Goal: Transaction & Acquisition: Purchase product/service

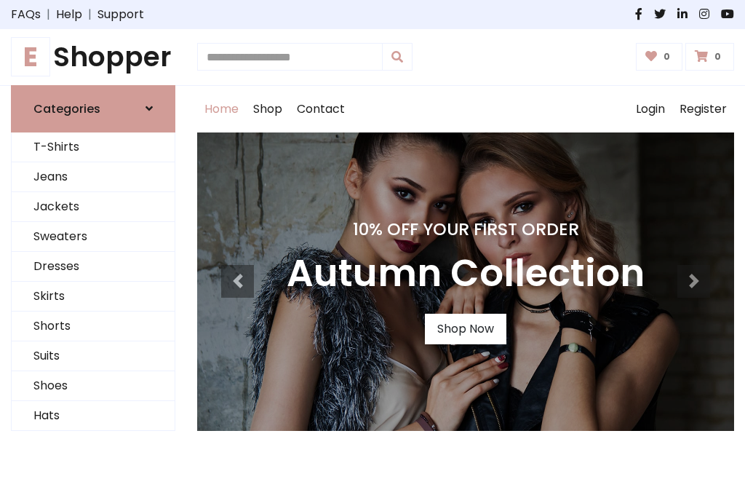
click at [372, 239] on h4 "10% Off Your First Order" at bounding box center [466, 229] width 358 height 20
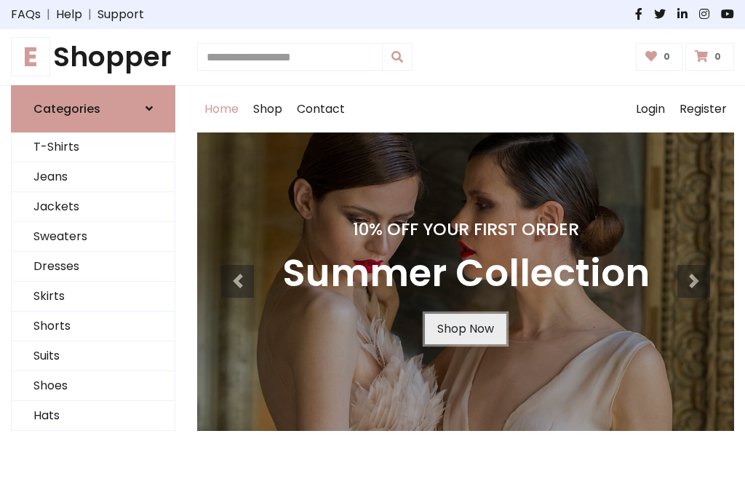
click at [465, 328] on link "Shop Now" at bounding box center [465, 328] width 81 height 31
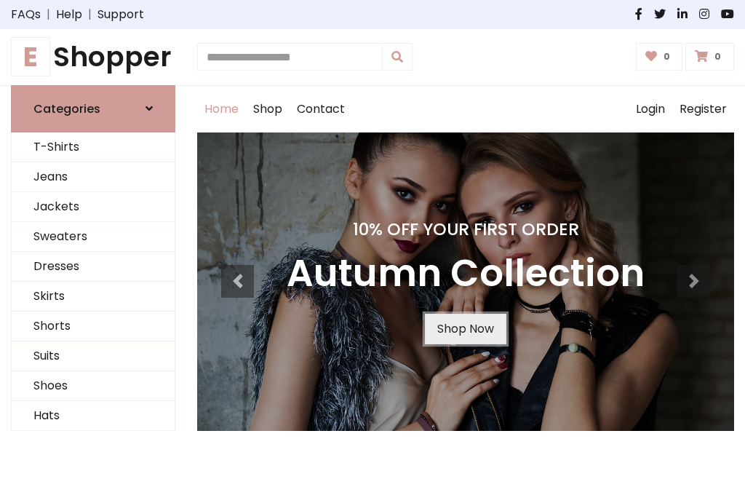
click at [465, 328] on link "Shop Now" at bounding box center [465, 328] width 81 height 31
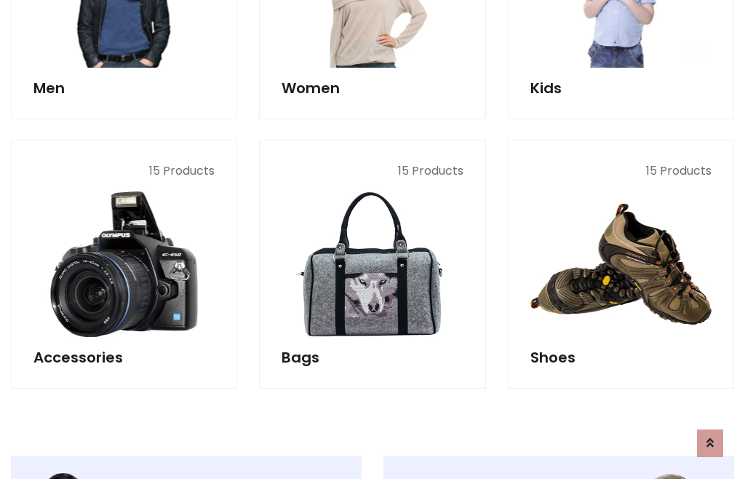
scroll to position [1450, 0]
